Goal: Task Accomplishment & Management: Manage account settings

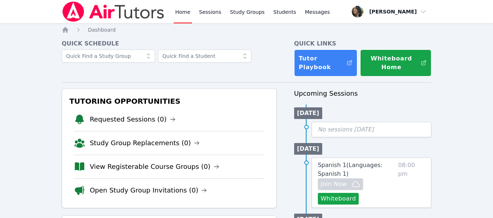
scroll to position [191, 0]
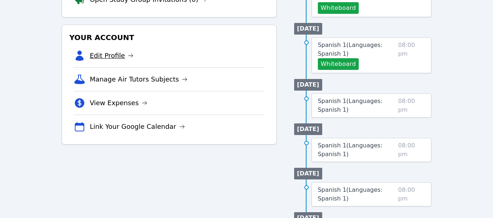
click at [119, 55] on link "Edit Profile" at bounding box center [112, 56] width 44 height 10
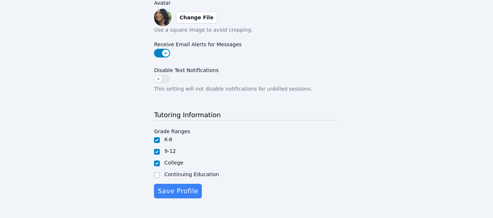
scroll to position [234, 0]
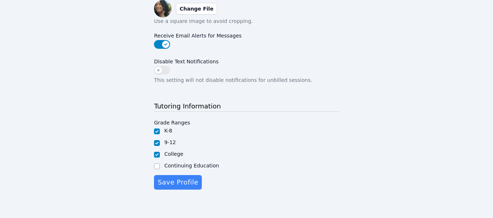
scroll to position [191, 0]
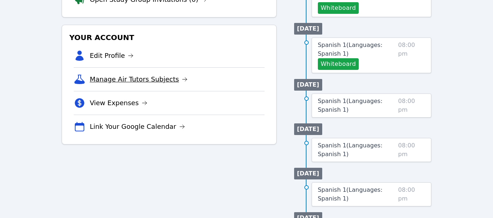
click at [165, 80] on link "Manage Air Tutors Subjects" at bounding box center [139, 79] width 98 height 10
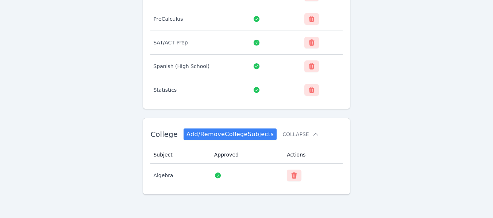
scroll to position [109, 0]
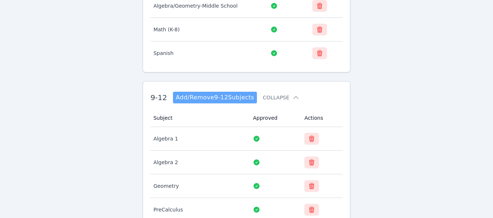
click at [209, 101] on link "Add/Remove 9-12 Subjects" at bounding box center [215, 98] width 84 height 12
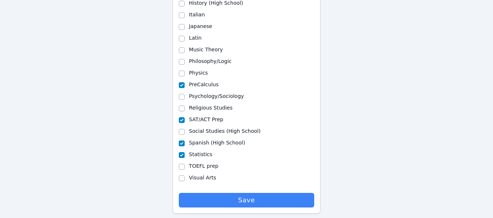
scroll to position [461, 0]
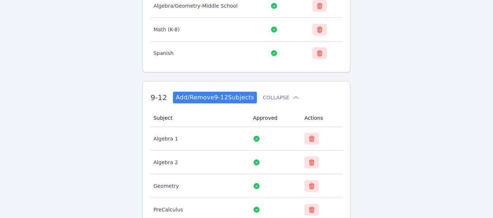
scroll to position [300, 0]
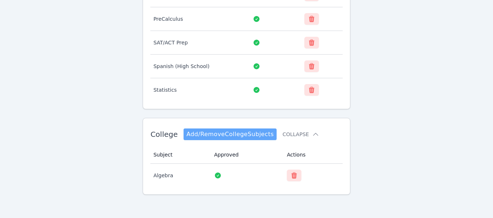
click at [241, 130] on link "Add/Remove College Subjects" at bounding box center [229, 135] width 93 height 12
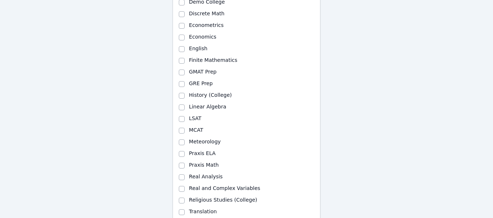
scroll to position [263, 0]
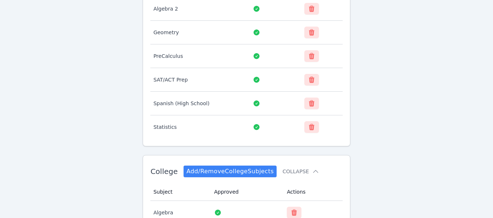
scroll to position [300, 0]
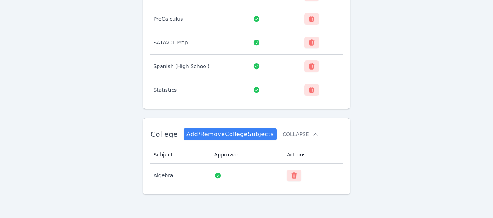
scroll to position [191, 0]
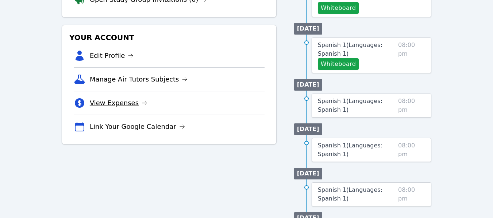
click at [122, 101] on link "View Expenses" at bounding box center [119, 103] width 58 height 10
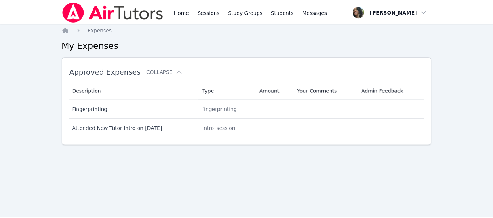
scroll to position [191, 0]
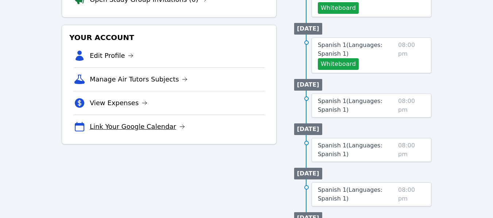
click at [119, 126] on link "Link Your Google Calendar" at bounding box center [137, 127] width 95 height 10
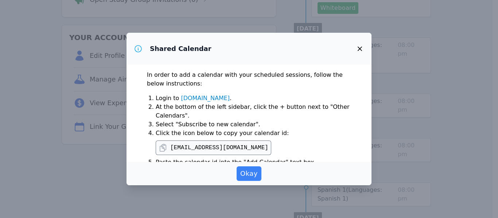
click at [362, 47] on icon "button" at bounding box center [360, 49] width 4 height 4
